Goal: Information Seeking & Learning: Find specific page/section

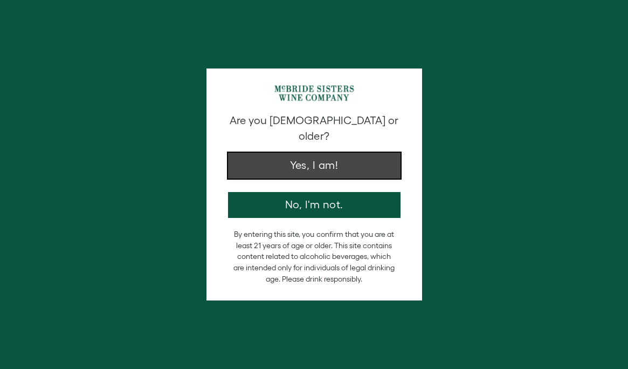
click at [332, 153] on button "Yes, I am!" at bounding box center [314, 166] width 172 height 26
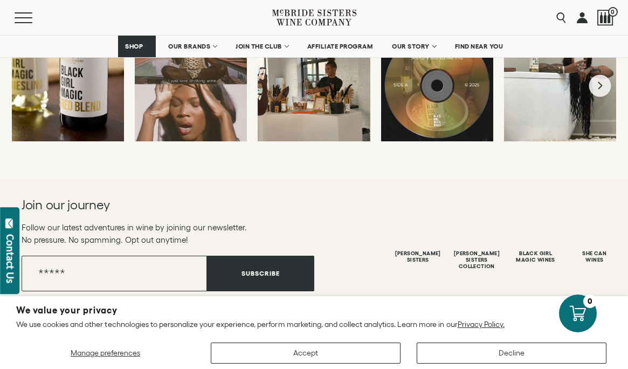
scroll to position [3186, 0]
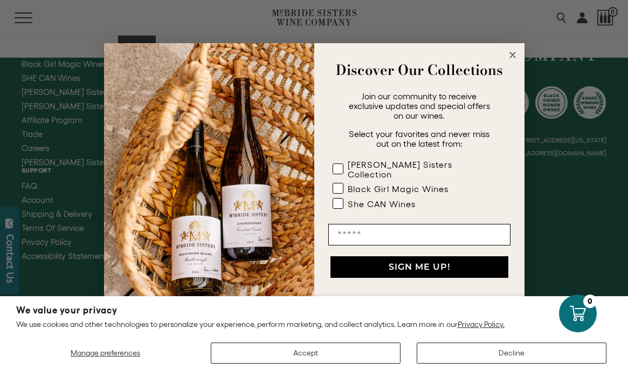
click at [427, 293] on button "NO, THANKS" at bounding box center [419, 299] width 182 height 22
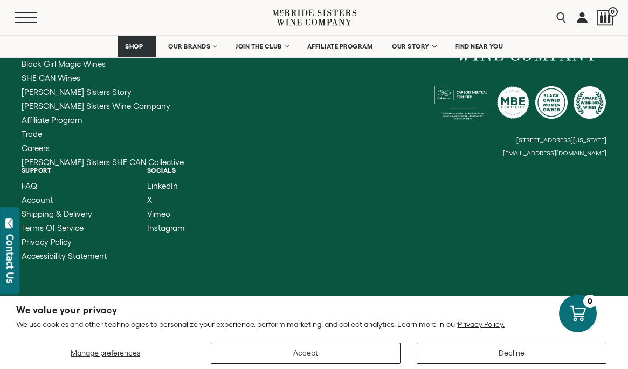
click at [23, 15] on button "Menu" at bounding box center [34, 17] width 39 height 11
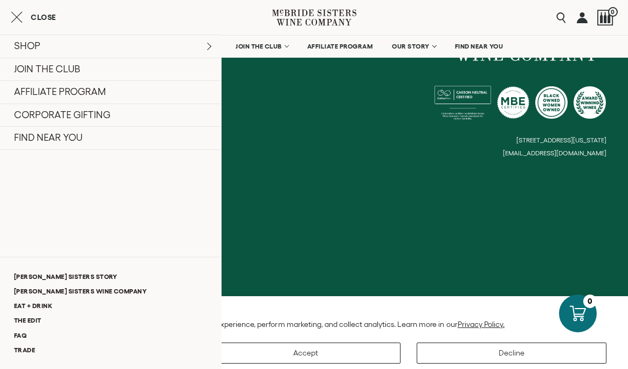
click at [166, 9] on div "Close SHOP Sets Reds Whites Rosé Sparkling All Wines JOIN THE CLUB" at bounding box center [110, 184] width 221 height 369
click at [198, 12] on div "Close" at bounding box center [110, 17] width 221 height 13
click at [19, 17] on icon "Close cart" at bounding box center [17, 17] width 12 height 13
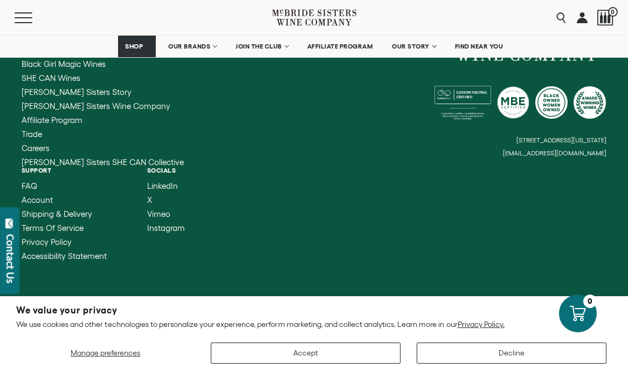
click at [42, 169] on li "Support FAQ Account Shipping & Delivery Terms of Service Privacy Policy Accessi…" at bounding box center [64, 214] width 85 height 94
click at [33, 181] on span "FAQ" at bounding box center [30, 185] width 16 height 9
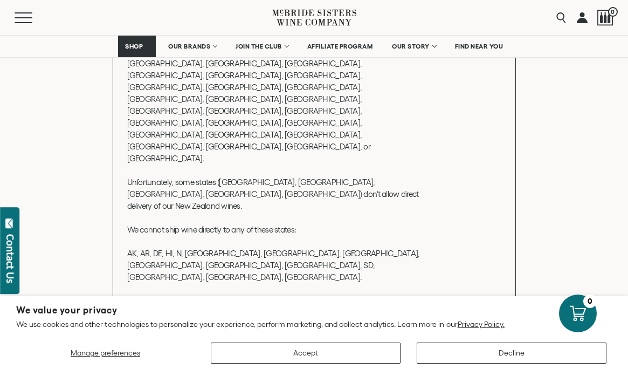
scroll to position [228, 0]
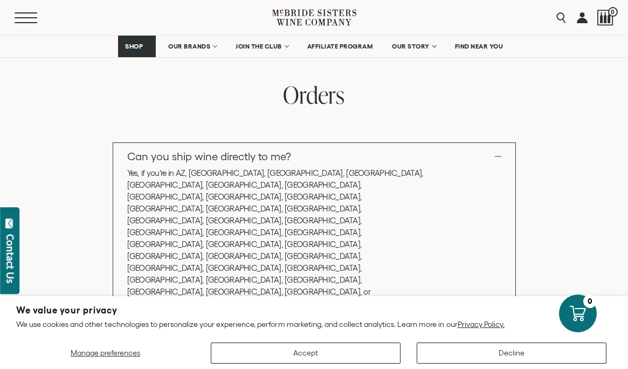
click at [26, 20] on button "Menu" at bounding box center [34, 17] width 39 height 11
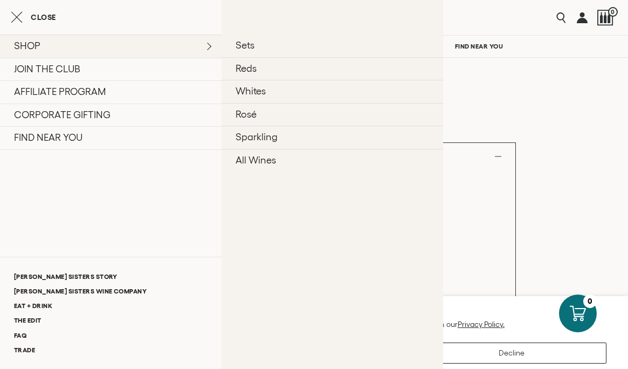
click at [207, 47] on link "SHOP" at bounding box center [110, 45] width 221 height 23
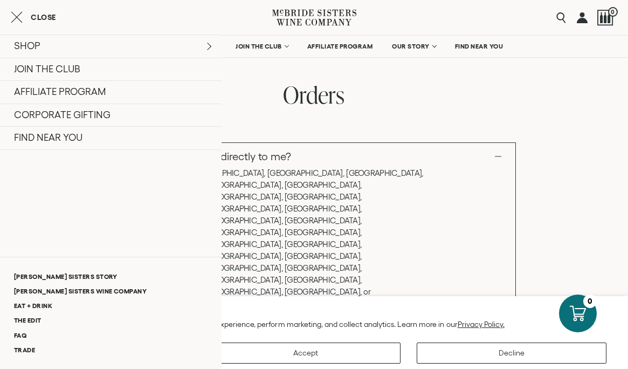
click at [24, 18] on button "Close" at bounding box center [33, 17] width 45 height 13
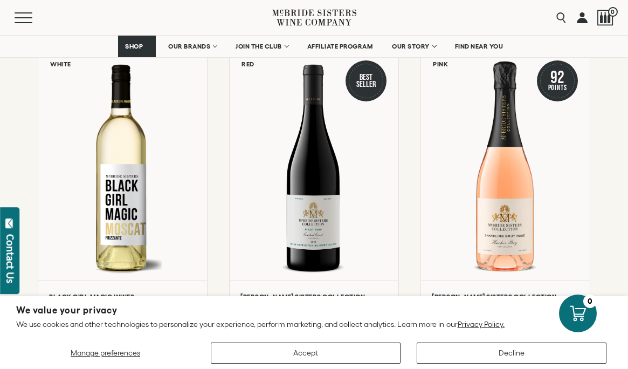
scroll to position [497, 0]
